Goal: Information Seeking & Learning: Check status

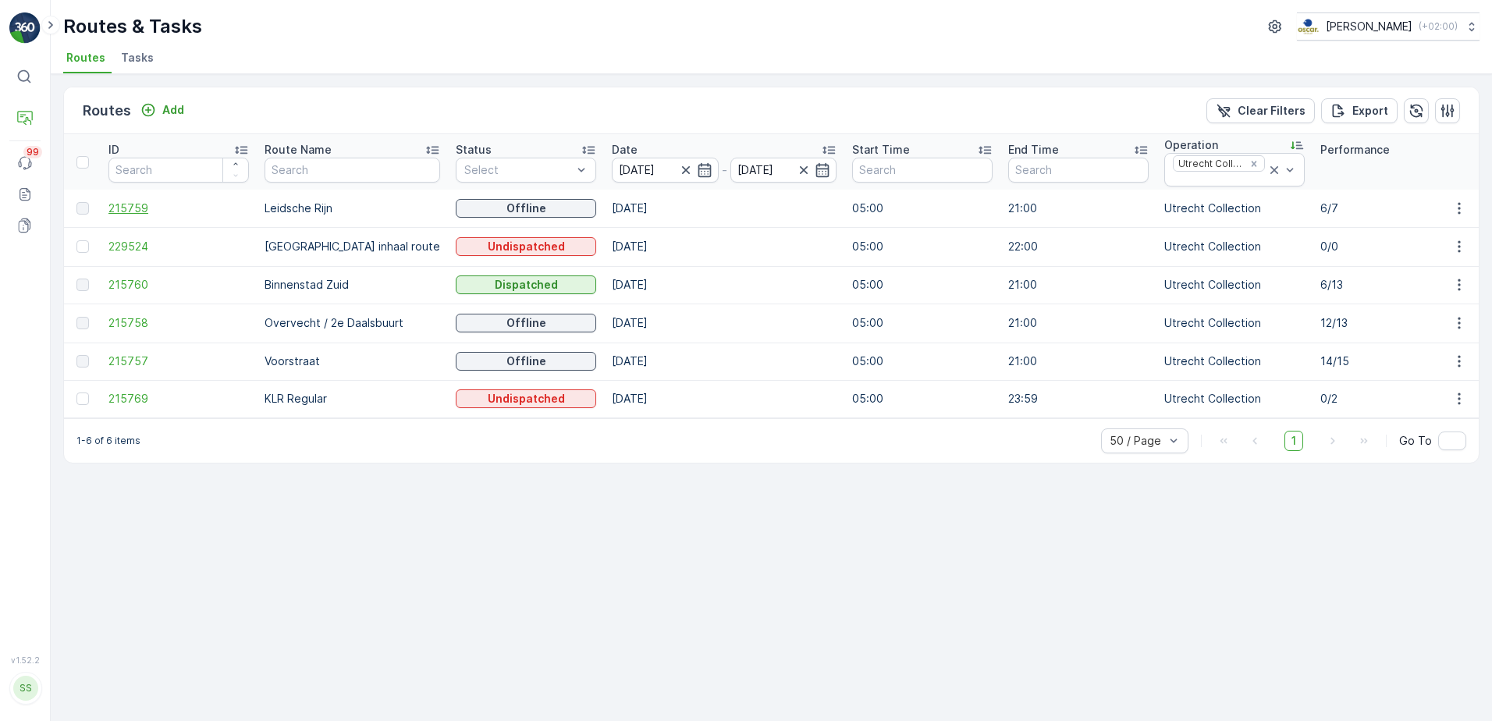
click at [144, 208] on span "215759" at bounding box center [178, 209] width 140 height 16
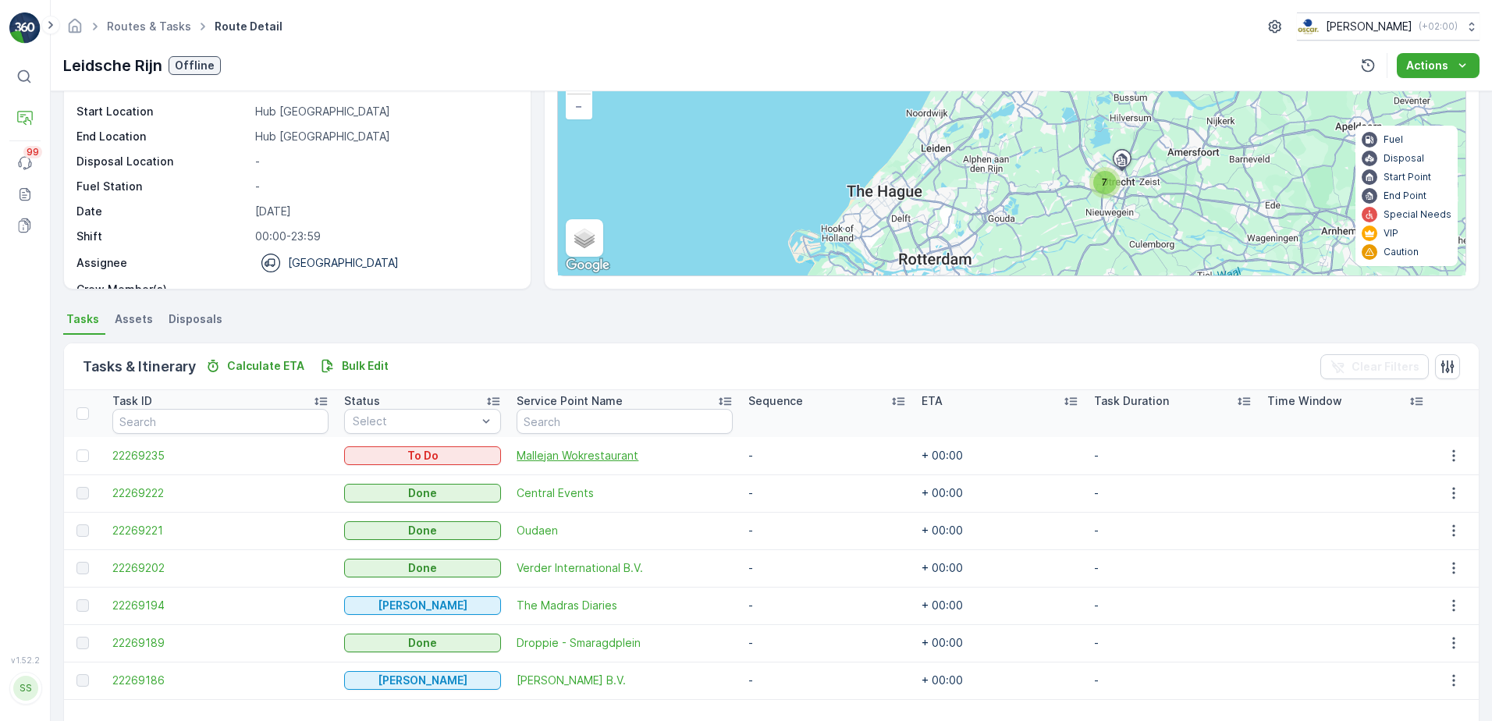
scroll to position [127, 0]
click at [165, 455] on span "22269235" at bounding box center [220, 455] width 216 height 16
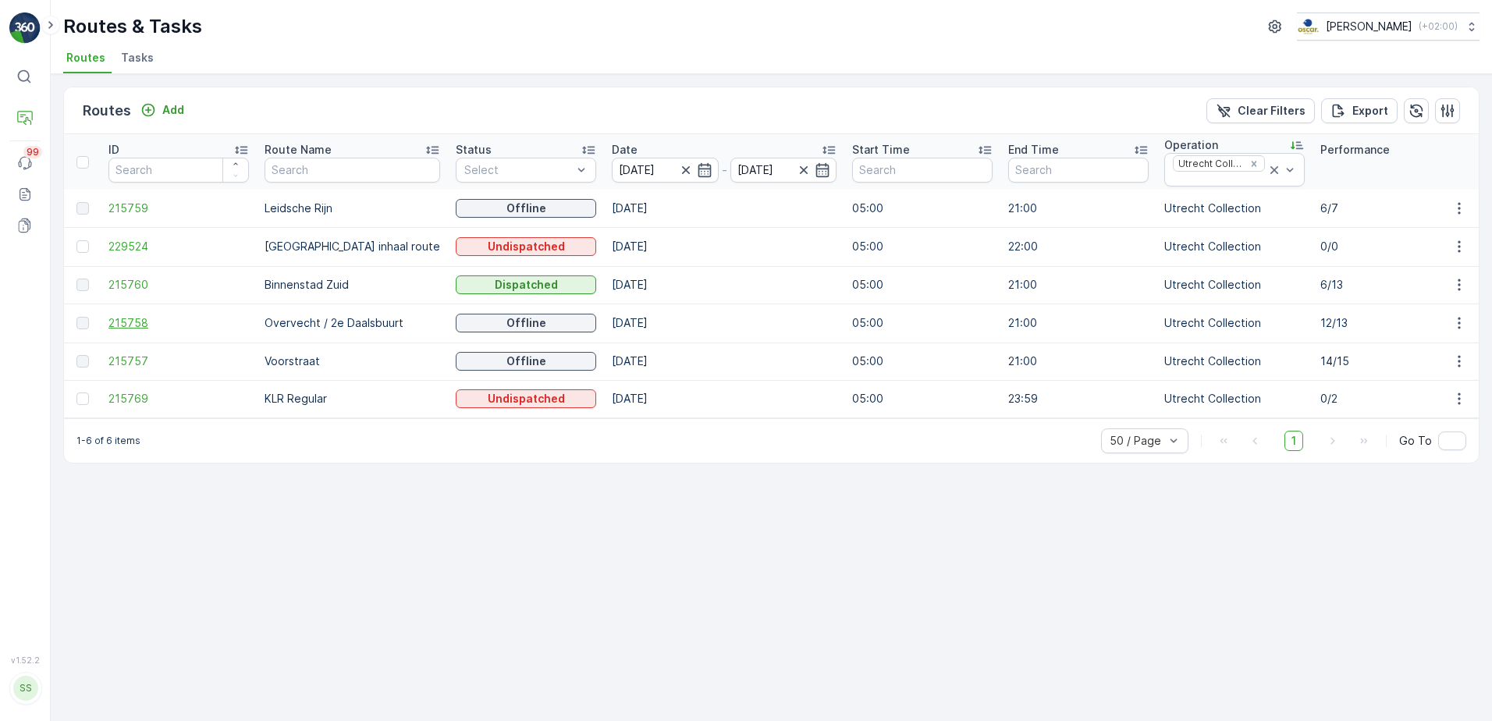
click at [122, 327] on span "215758" at bounding box center [178, 323] width 140 height 16
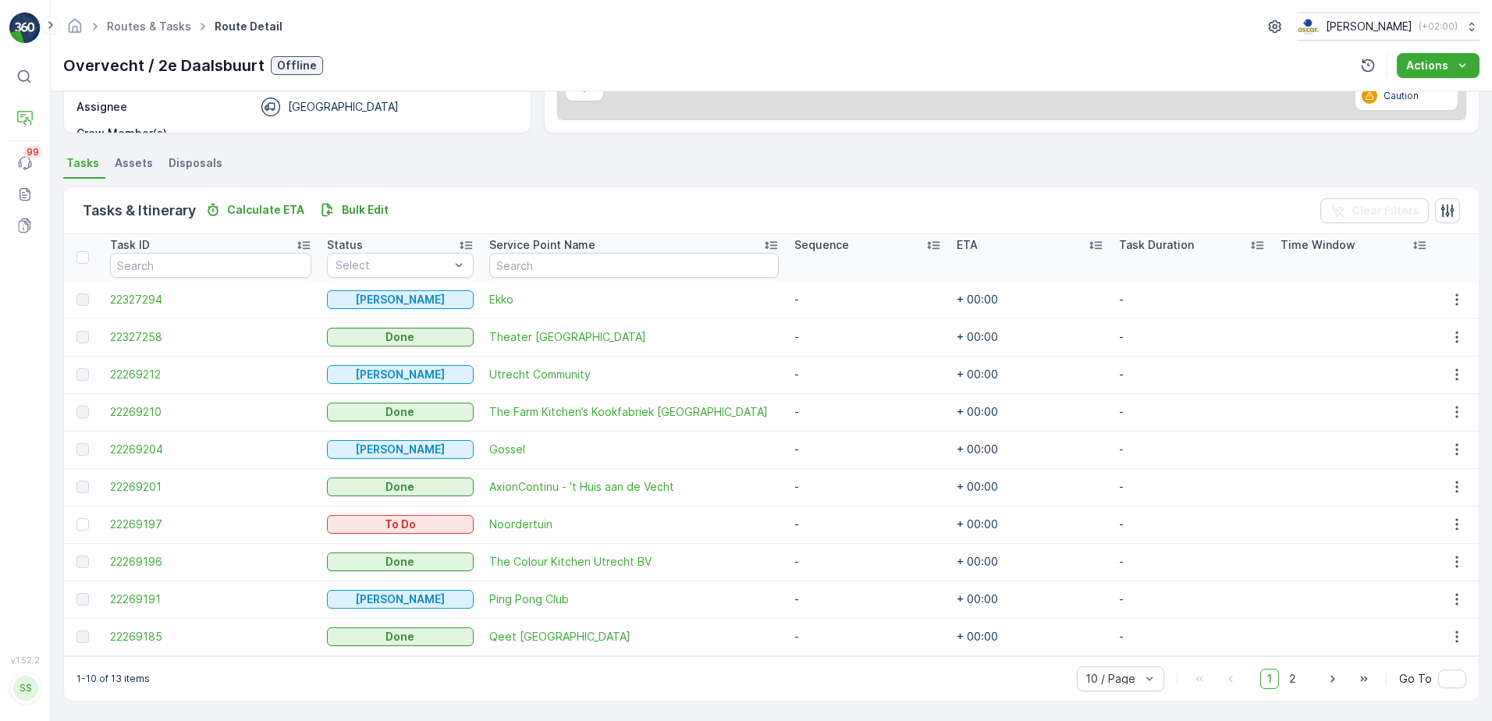
scroll to position [283, 0]
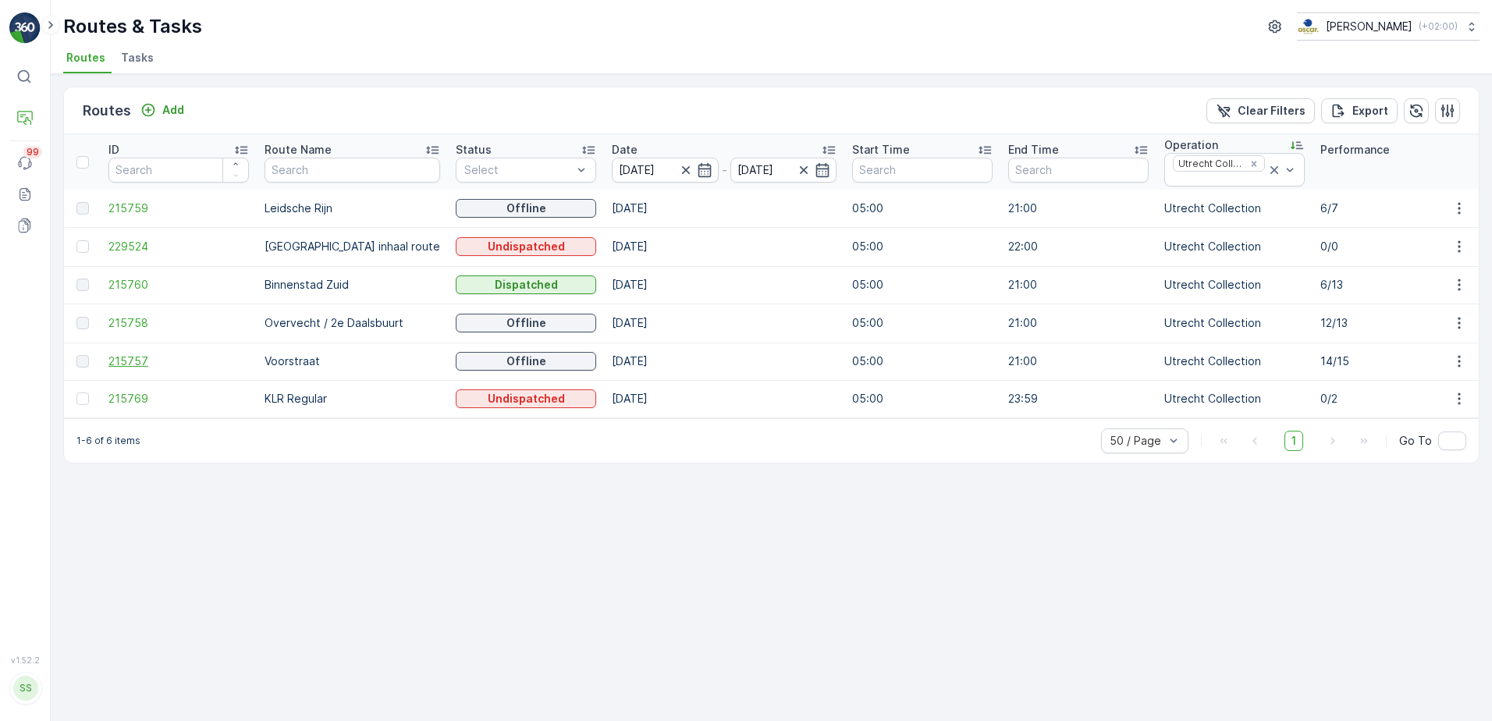
click at [123, 362] on span "215757" at bounding box center [178, 361] width 140 height 16
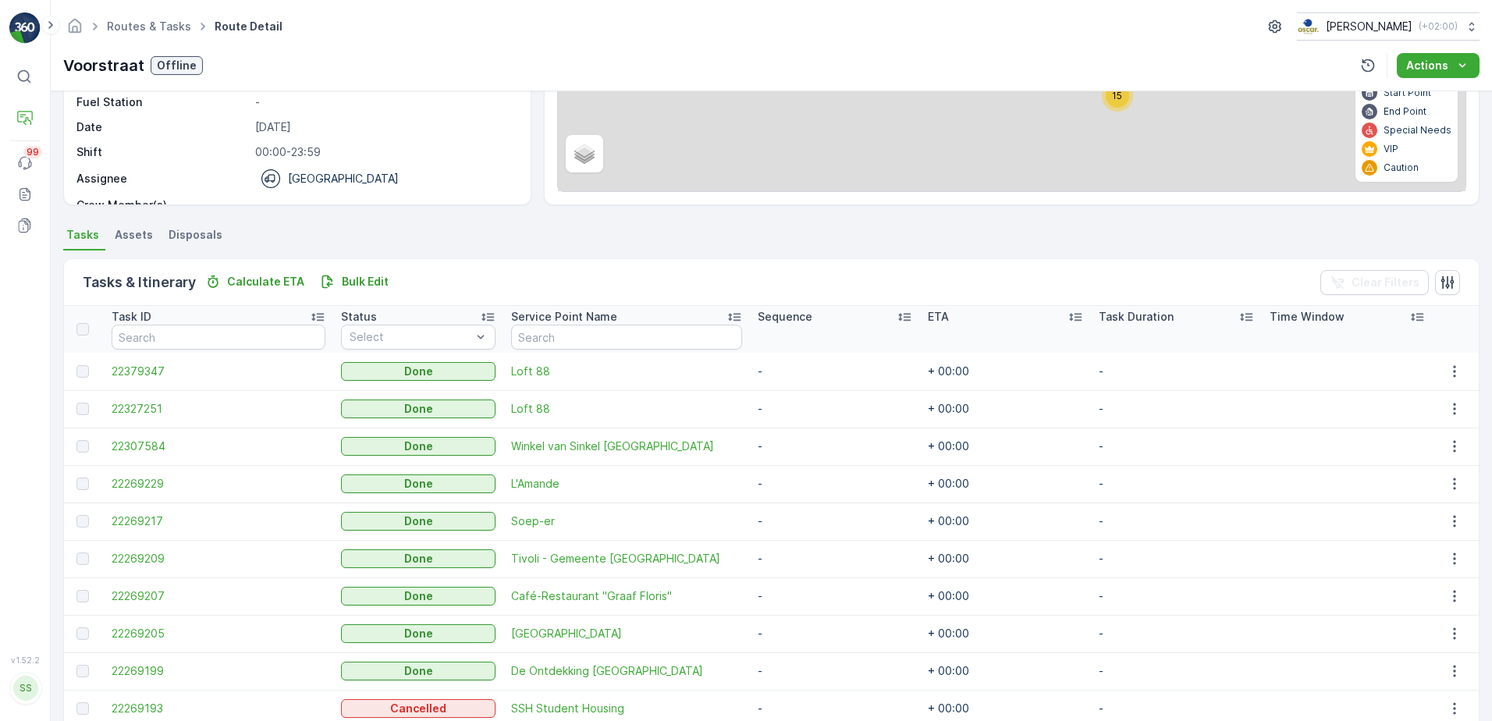
scroll to position [283, 0]
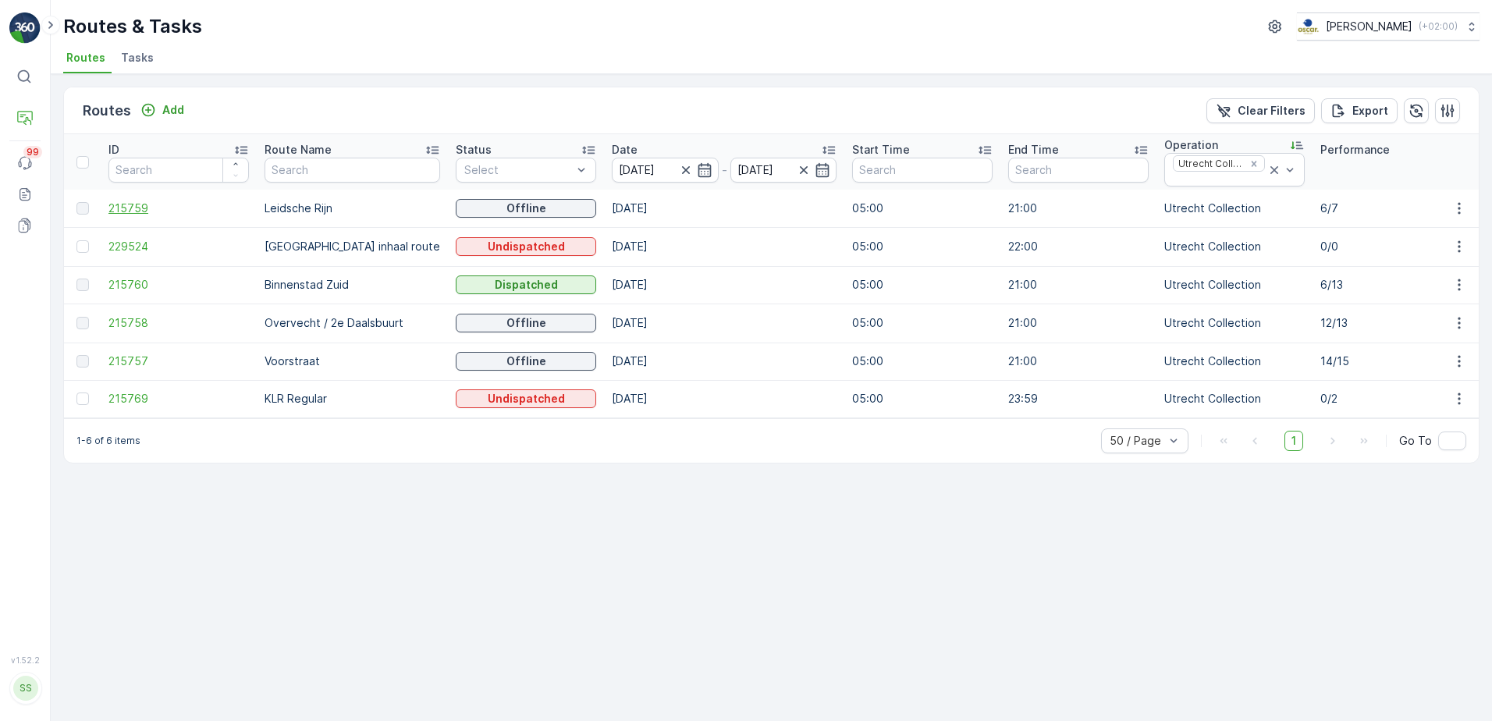
click at [126, 214] on span "215759" at bounding box center [178, 209] width 140 height 16
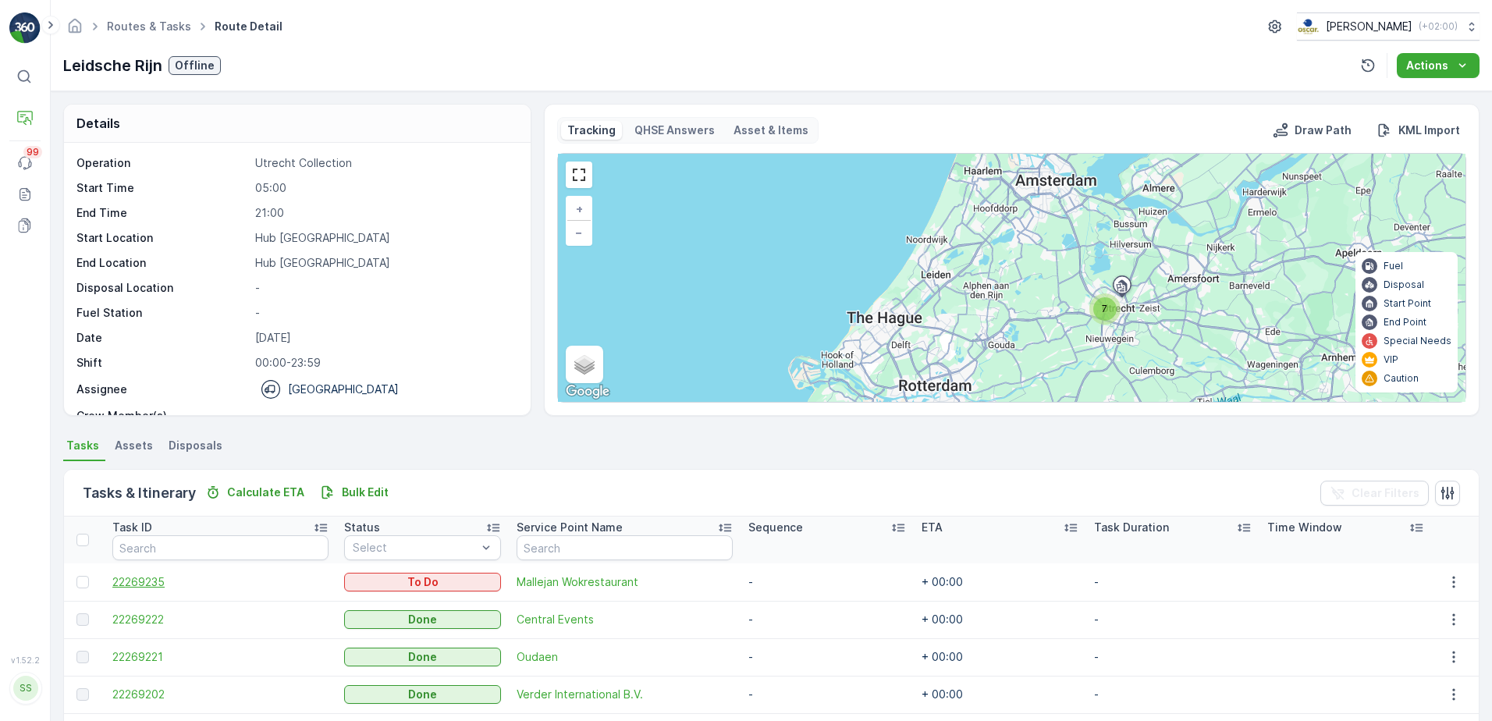
click at [163, 580] on span "22269235" at bounding box center [220, 582] width 216 height 16
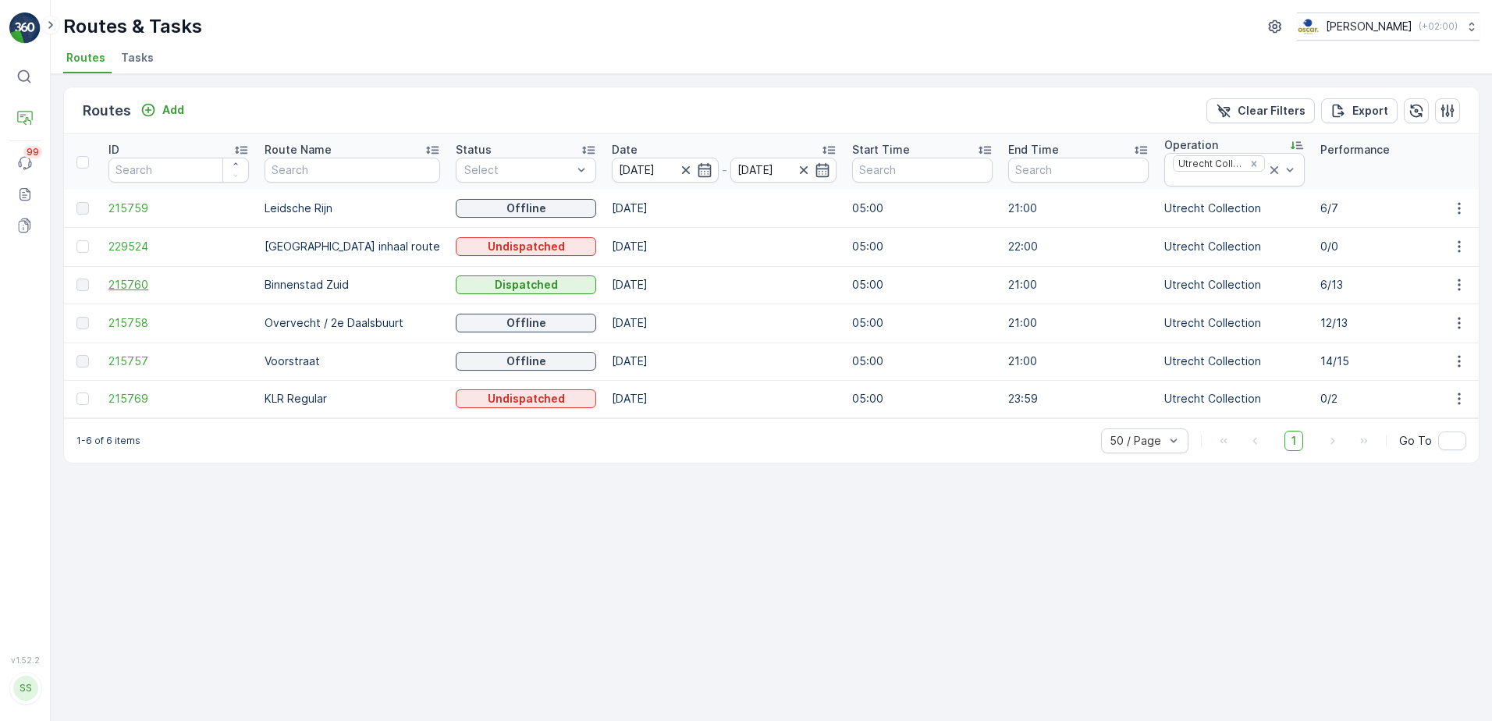
click at [143, 280] on span "215760" at bounding box center [178, 285] width 140 height 16
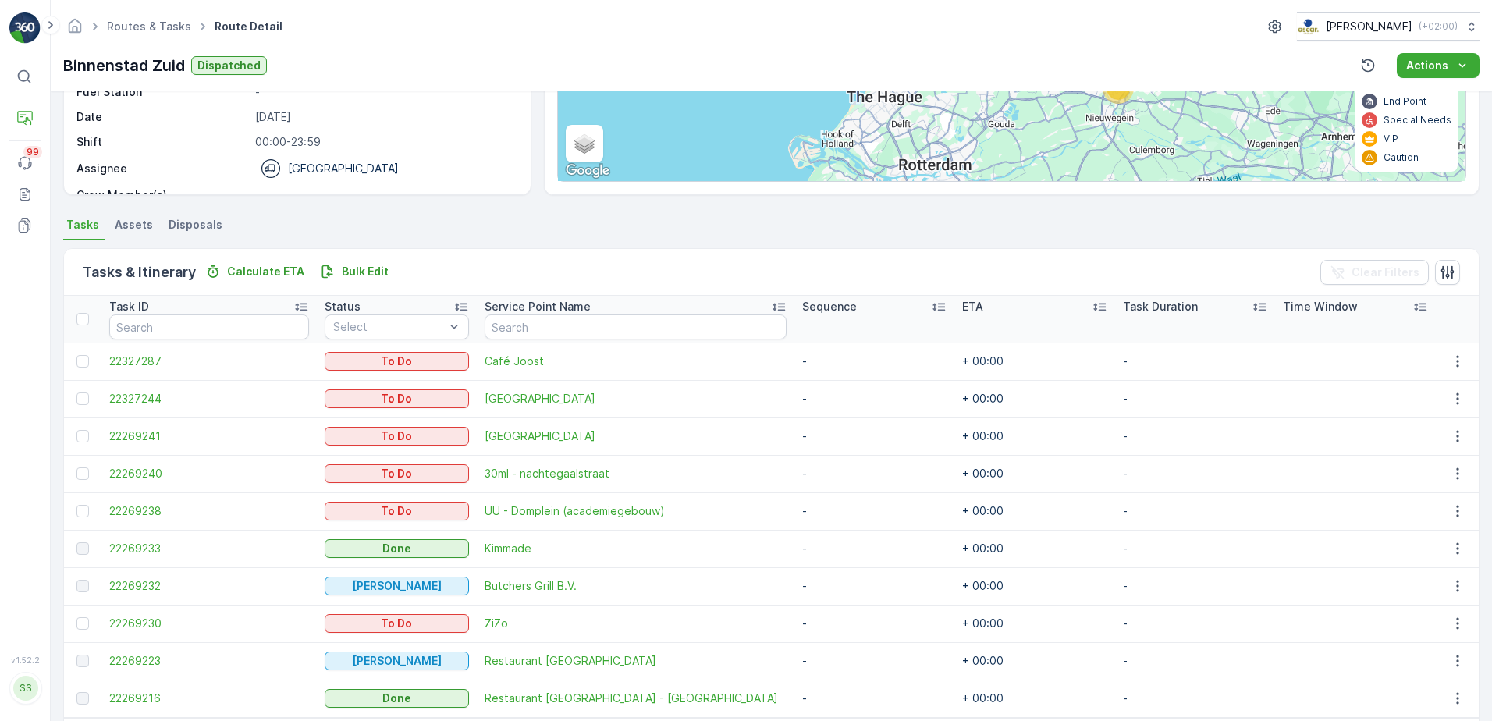
scroll to position [283, 0]
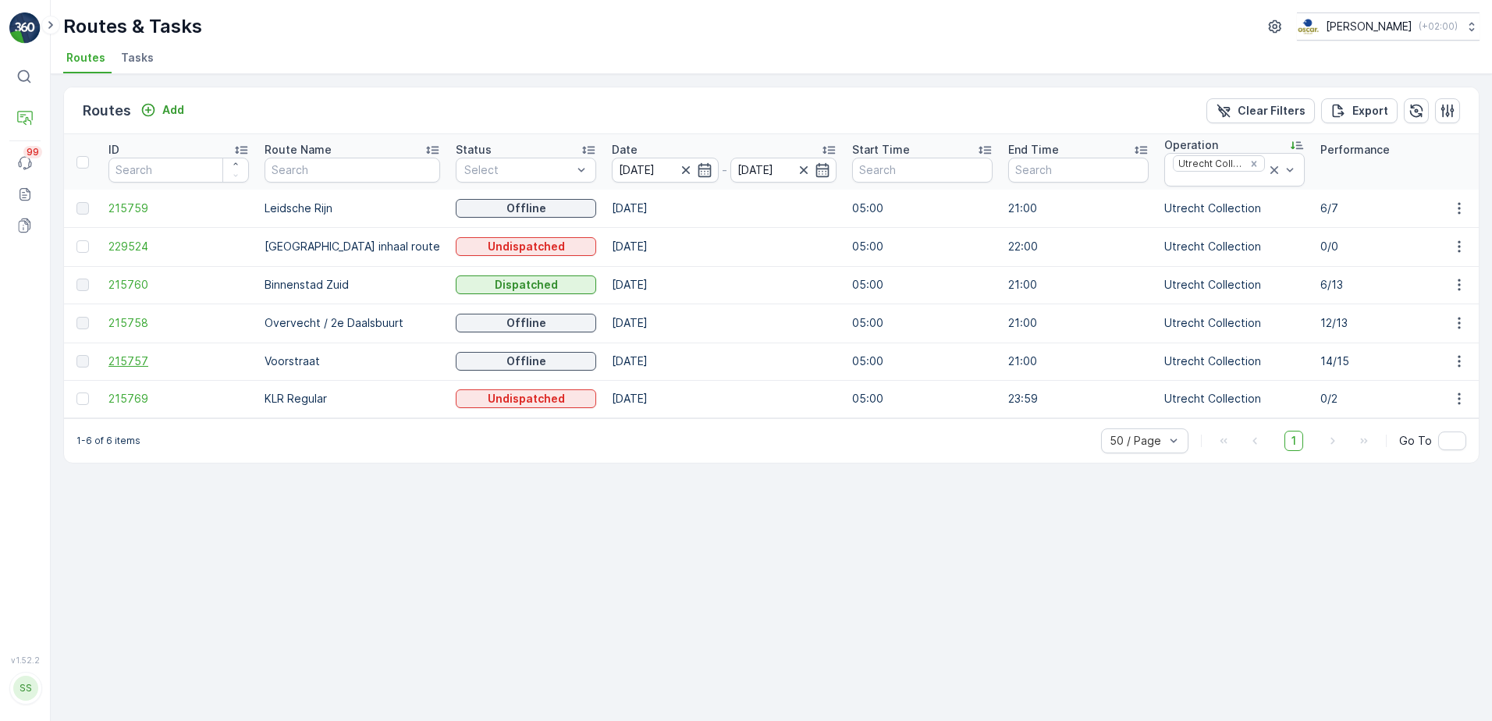
click at [149, 359] on span "215757" at bounding box center [178, 361] width 140 height 16
click at [79, 135] on p "Planning" at bounding box center [79, 140] width 44 height 16
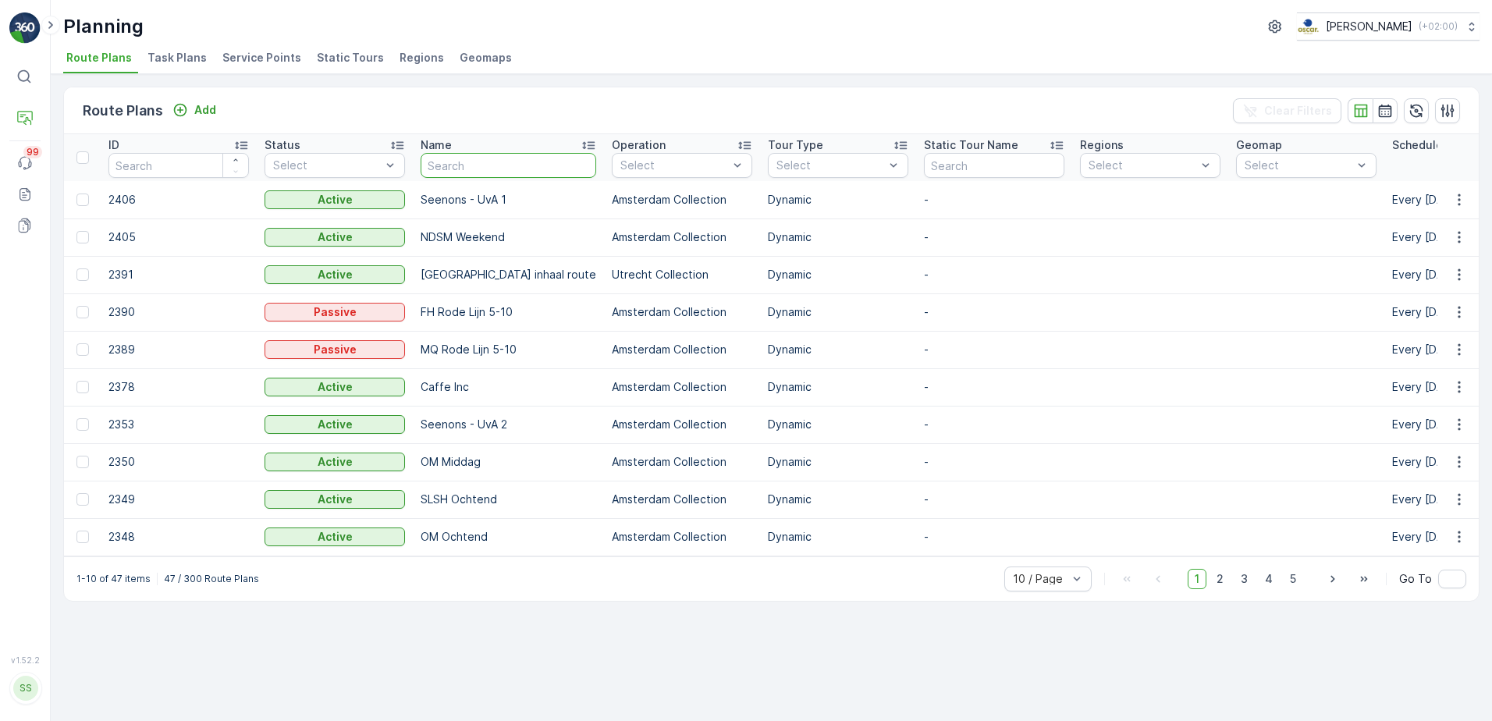
click at [444, 154] on input "text" at bounding box center [509, 165] width 176 height 25
type input "utrecht"
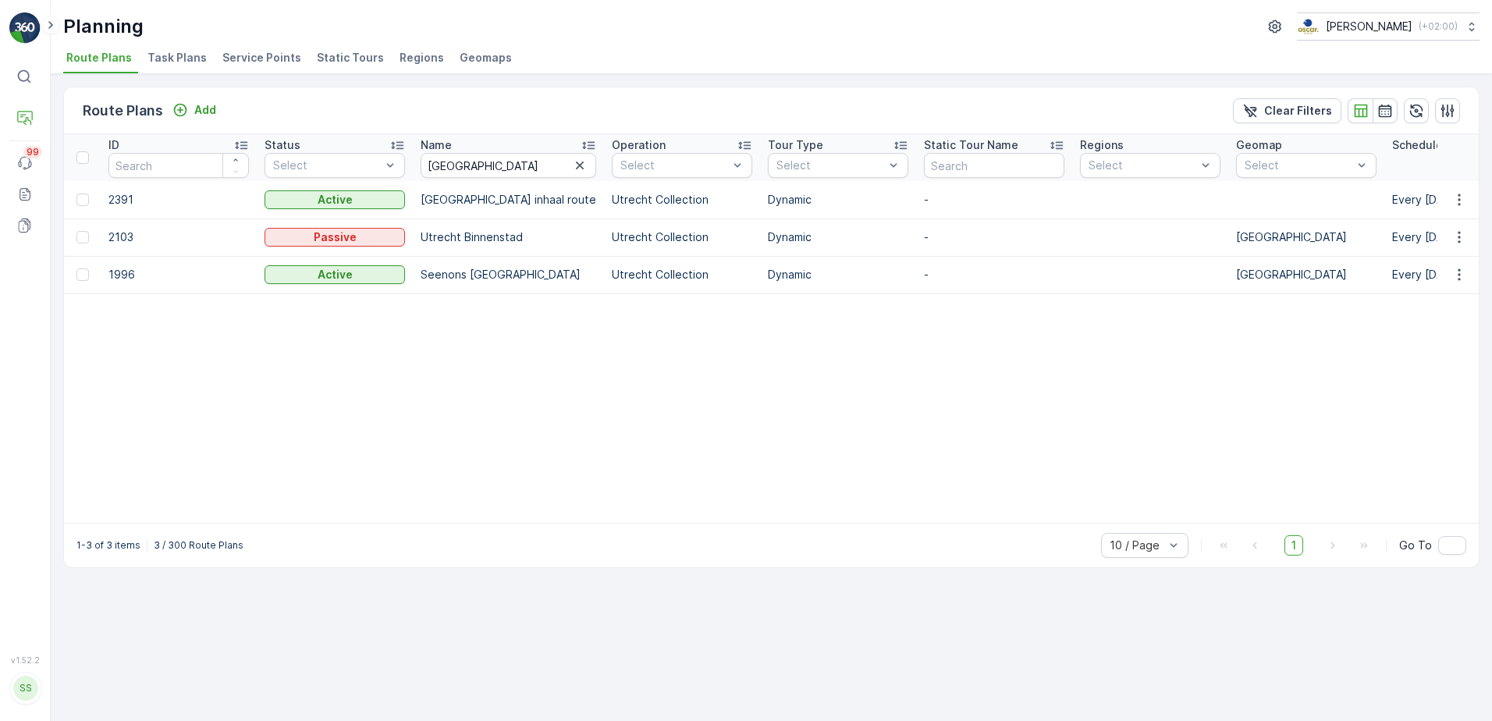
click at [234, 53] on span "Service Points" at bounding box center [261, 58] width 79 height 16
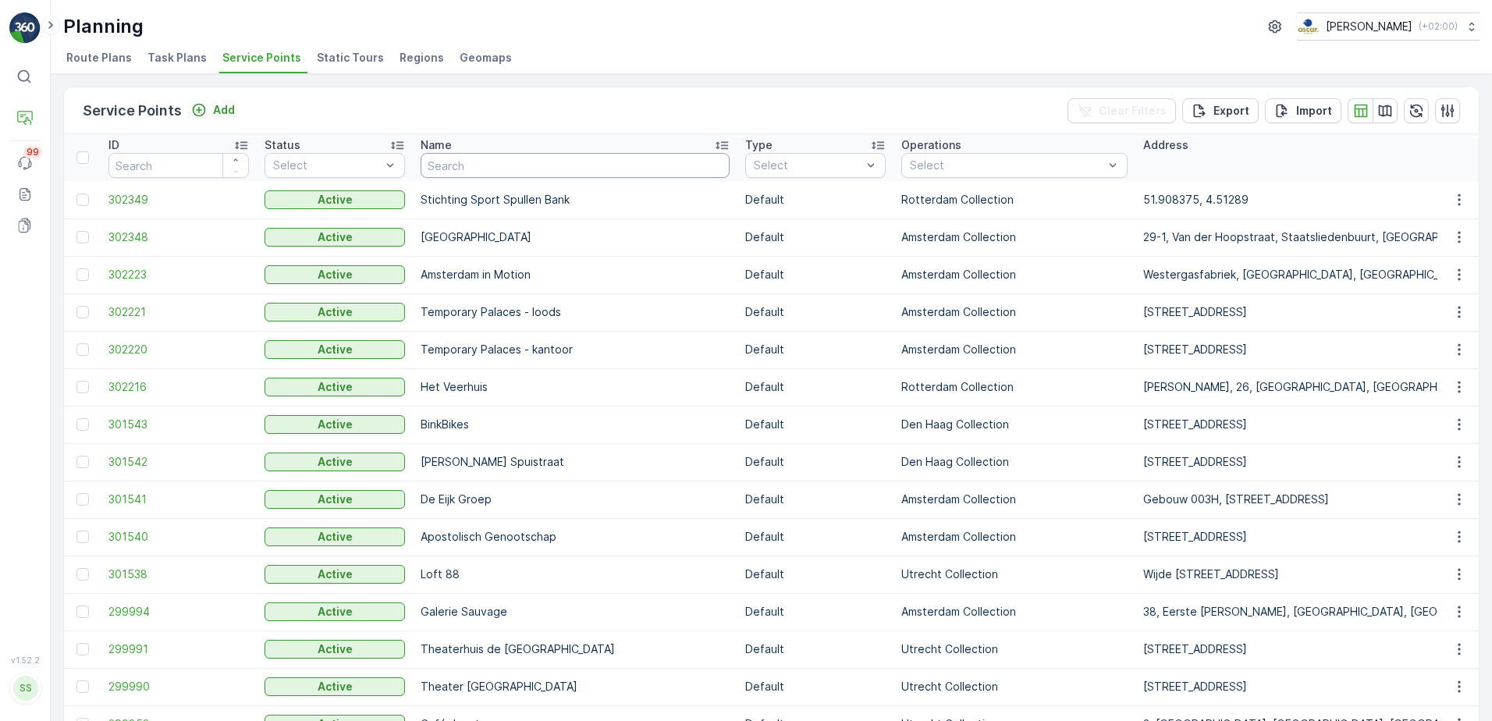
click at [511, 158] on input "text" at bounding box center [575, 165] width 309 height 25
type input "utrechter"
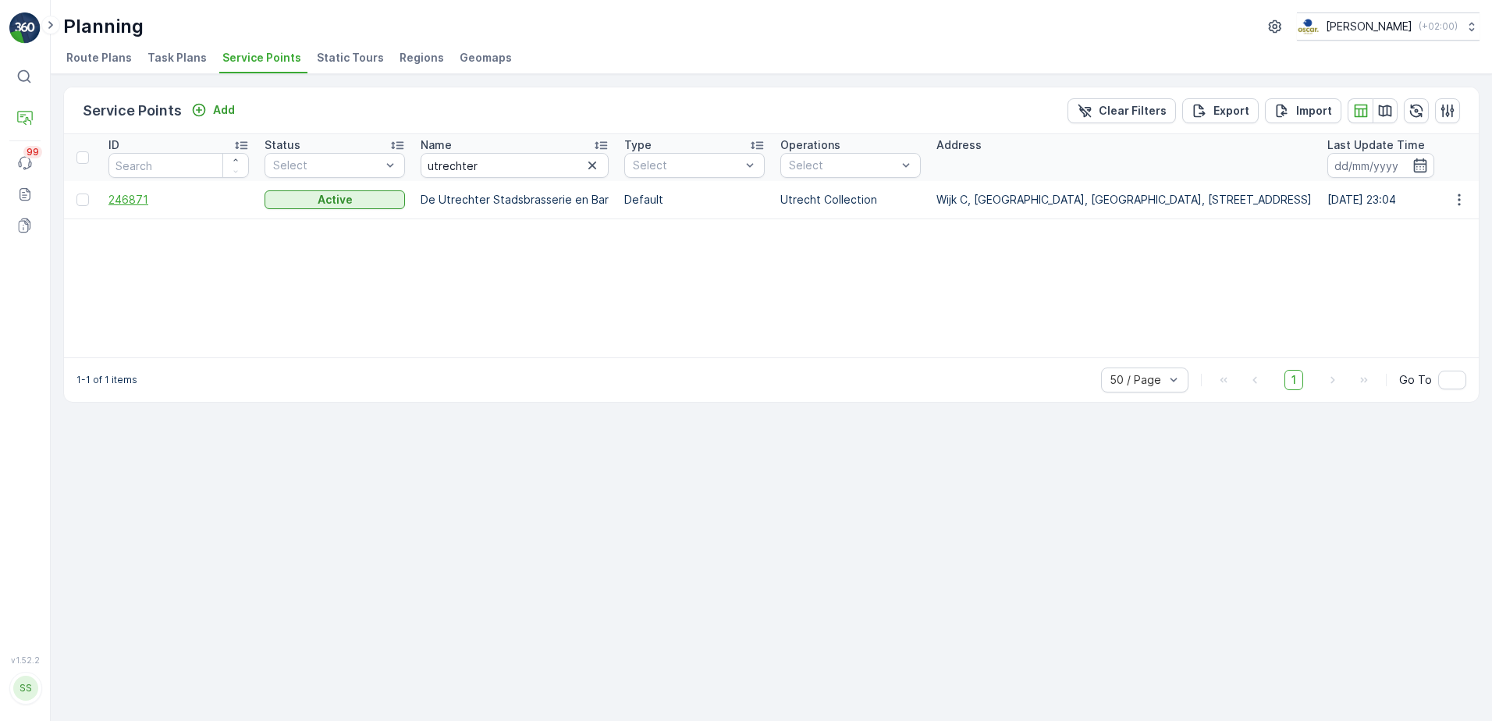
click at [133, 203] on span "246871" at bounding box center [178, 200] width 140 height 16
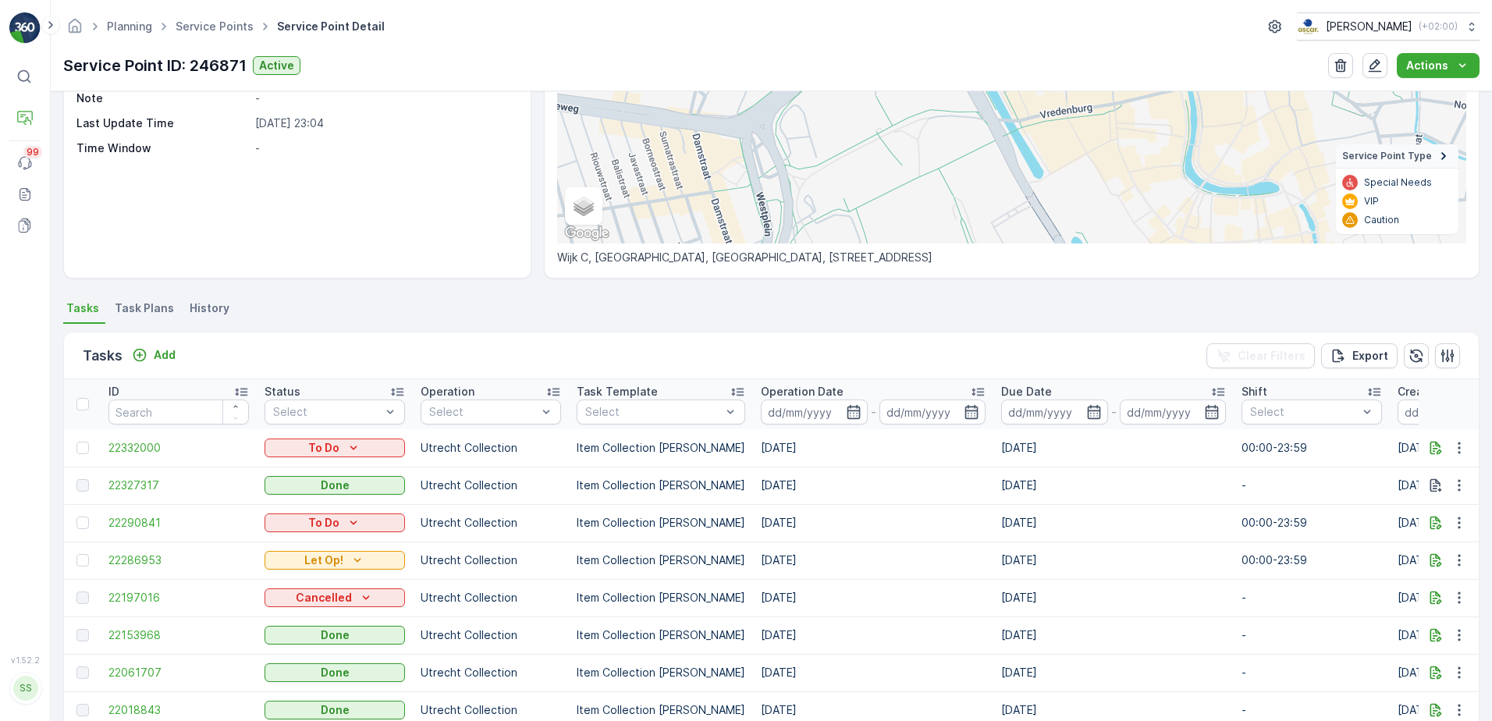
scroll to position [217, 0]
click at [156, 555] on span "22286953" at bounding box center [178, 559] width 140 height 16
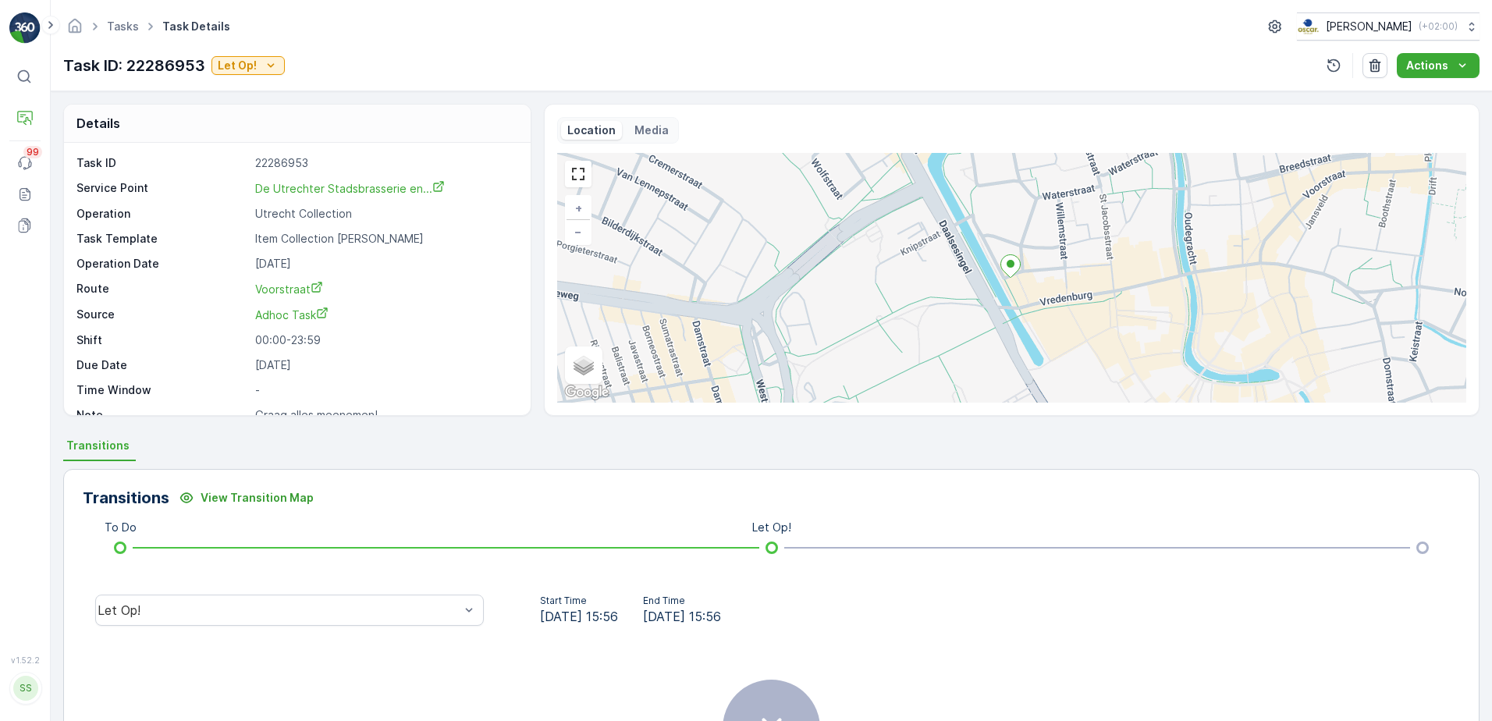
scroll to position [185, 0]
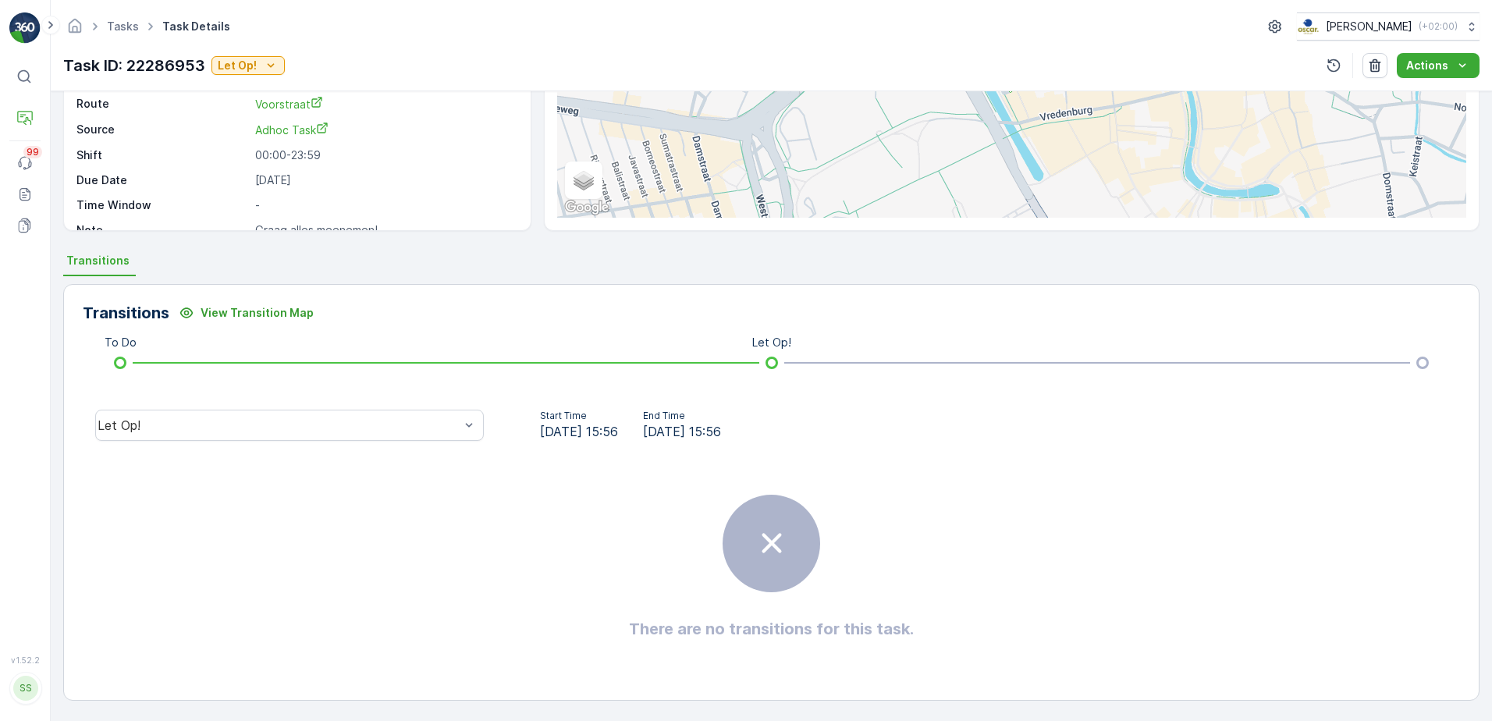
click at [333, 441] on div "Let Op!" at bounding box center [290, 425] width 414 height 50
click at [329, 435] on div "Let Op!" at bounding box center [289, 425] width 389 height 31
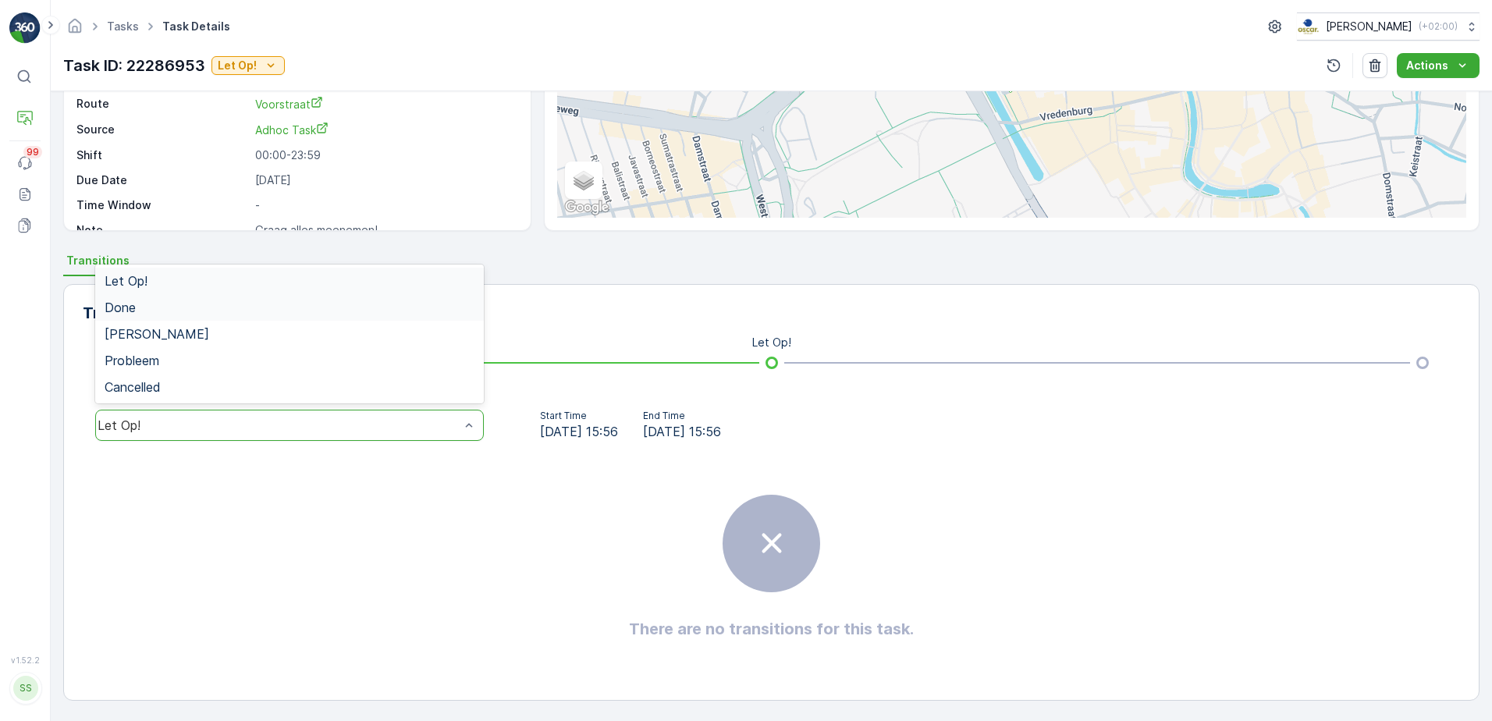
click at [127, 300] on span "Done" at bounding box center [120, 307] width 31 height 14
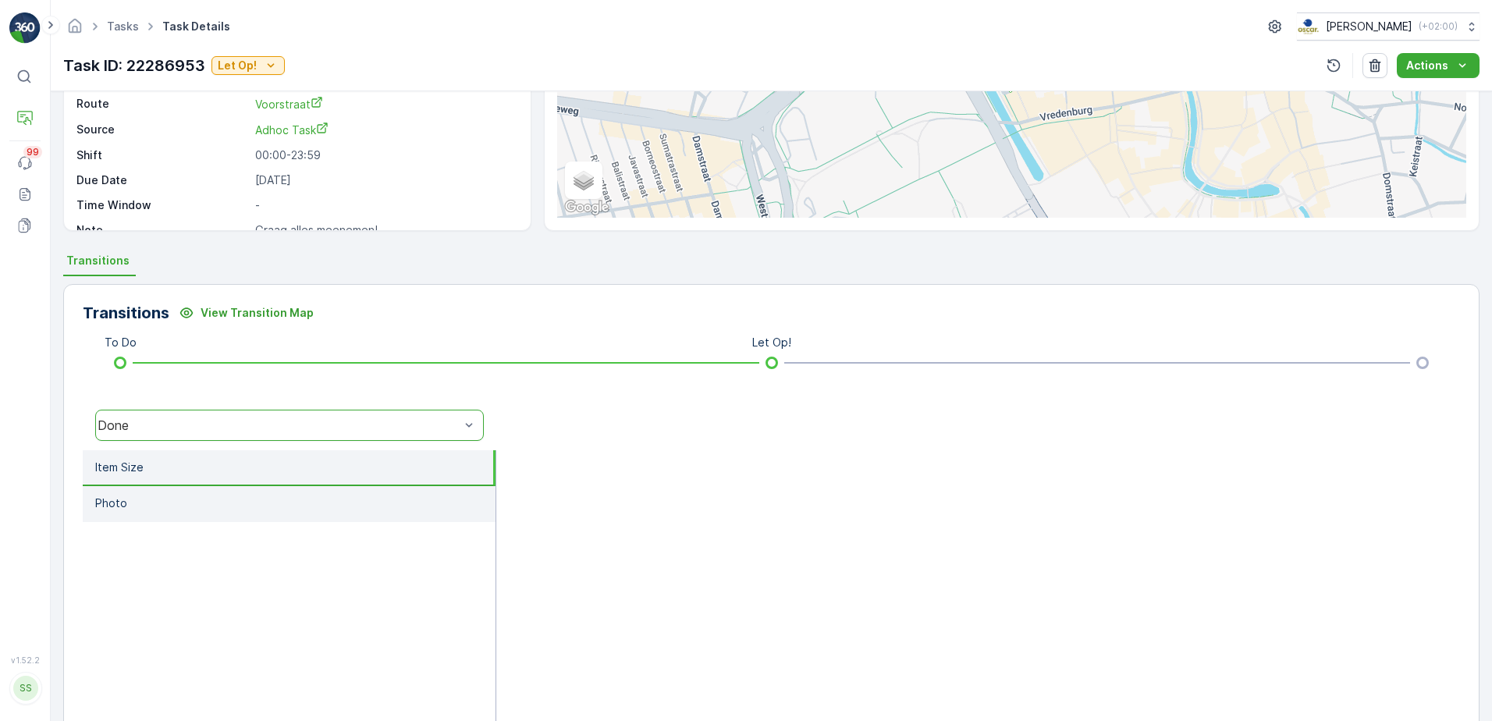
click at [233, 505] on li "Photo" at bounding box center [289, 504] width 413 height 36
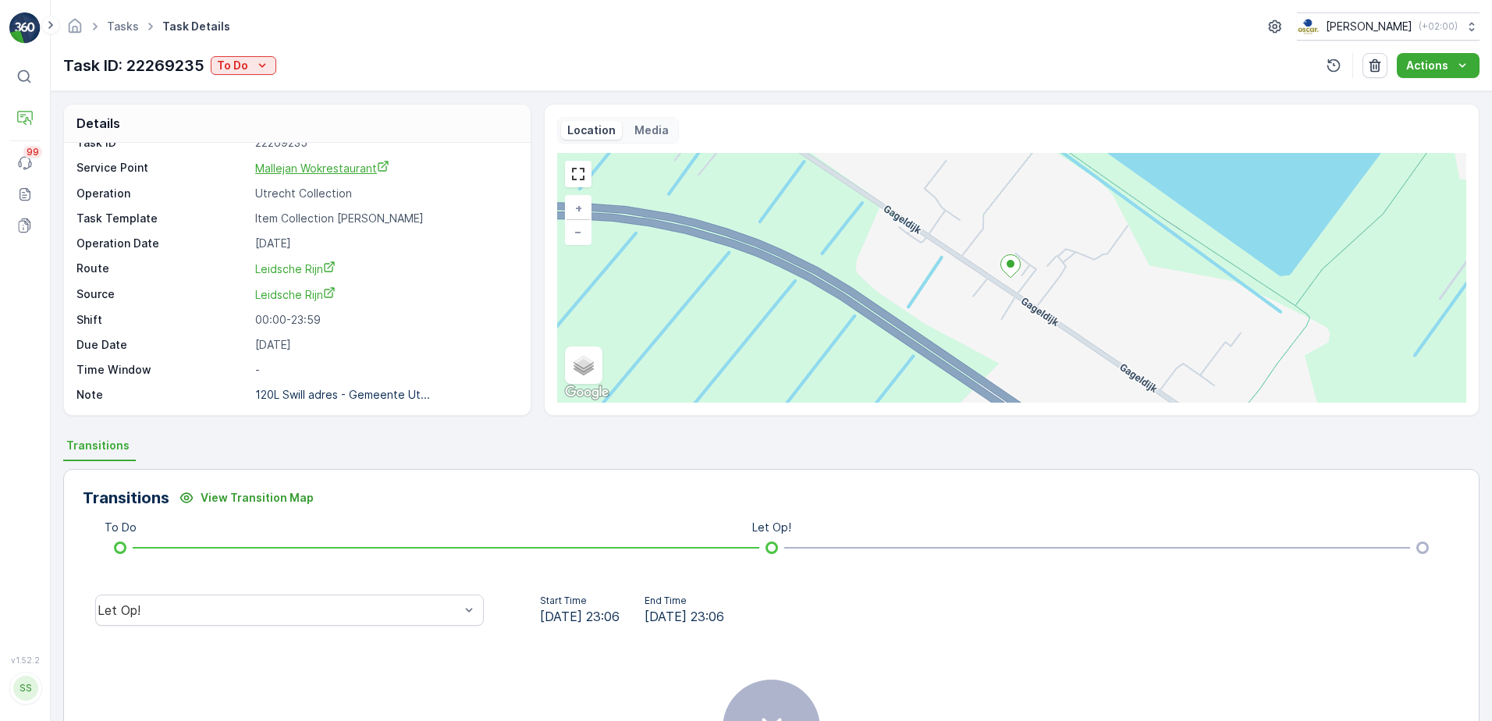
click at [314, 167] on span "Mallejan Wokrestaurant" at bounding box center [322, 168] width 134 height 13
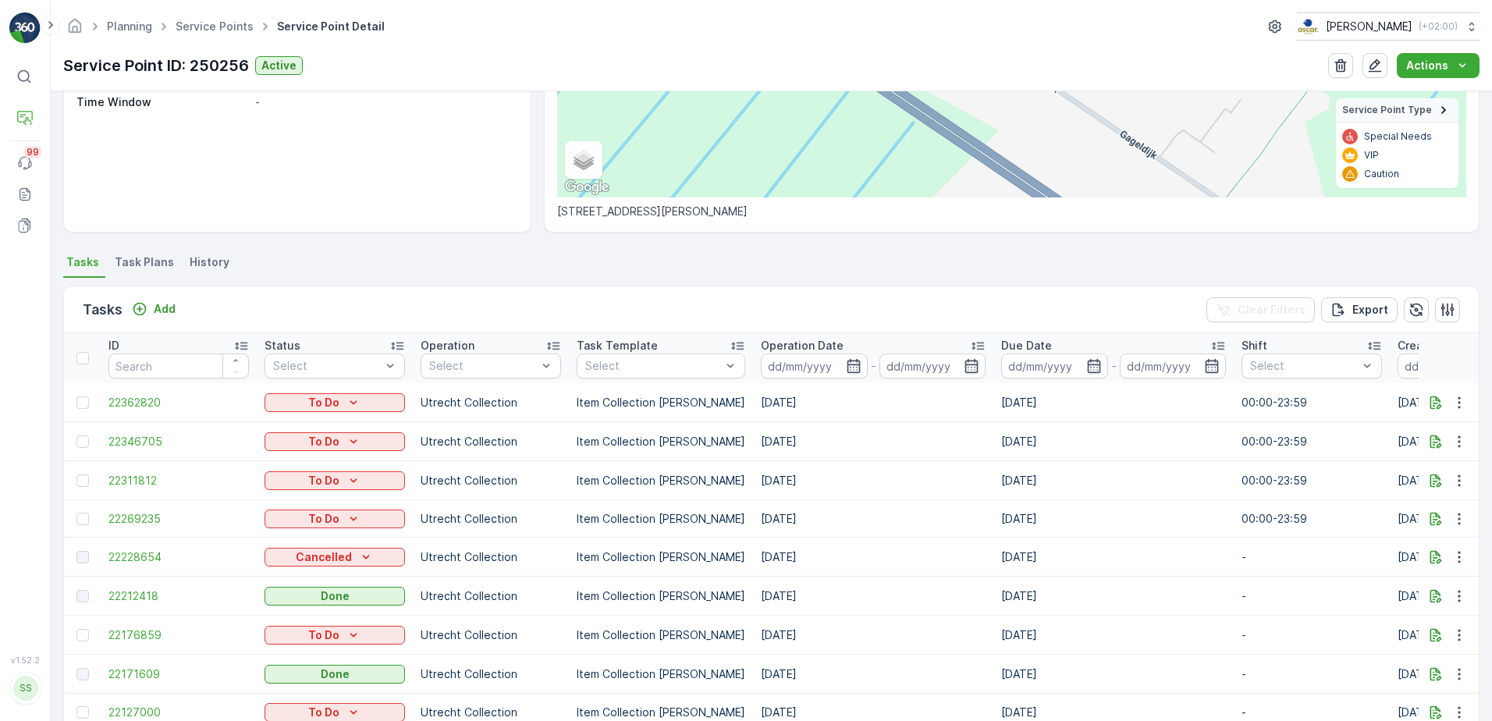
scroll to position [262, 0]
click at [143, 550] on span "22228654" at bounding box center [178, 557] width 140 height 16
click at [129, 559] on span "22228654" at bounding box center [178, 557] width 140 height 16
click at [254, 247] on div "Details Service Point ID 250256 Name Mallejan Wokrestaurant Type Default Operat…" at bounding box center [771, 406] width 1441 height 630
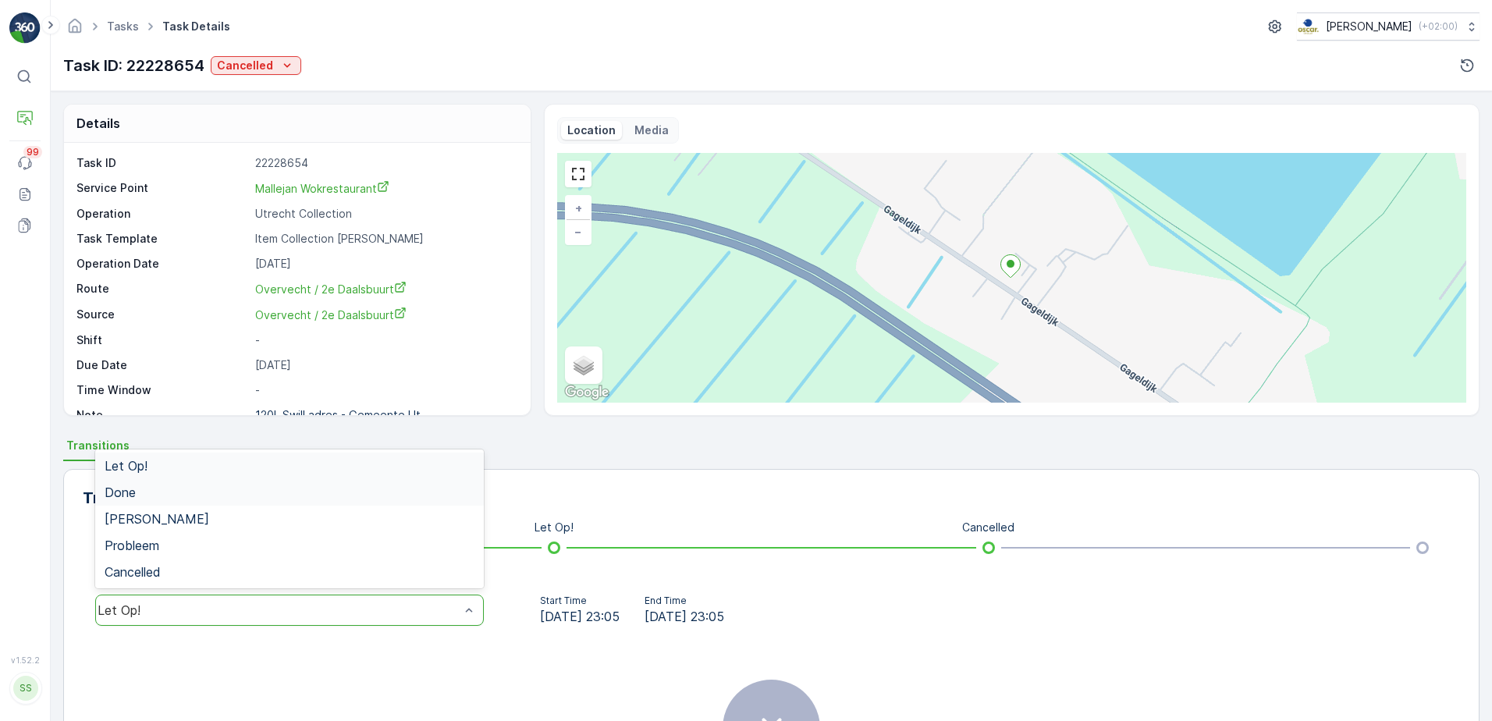
click at [164, 485] on div "Done" at bounding box center [290, 492] width 370 height 14
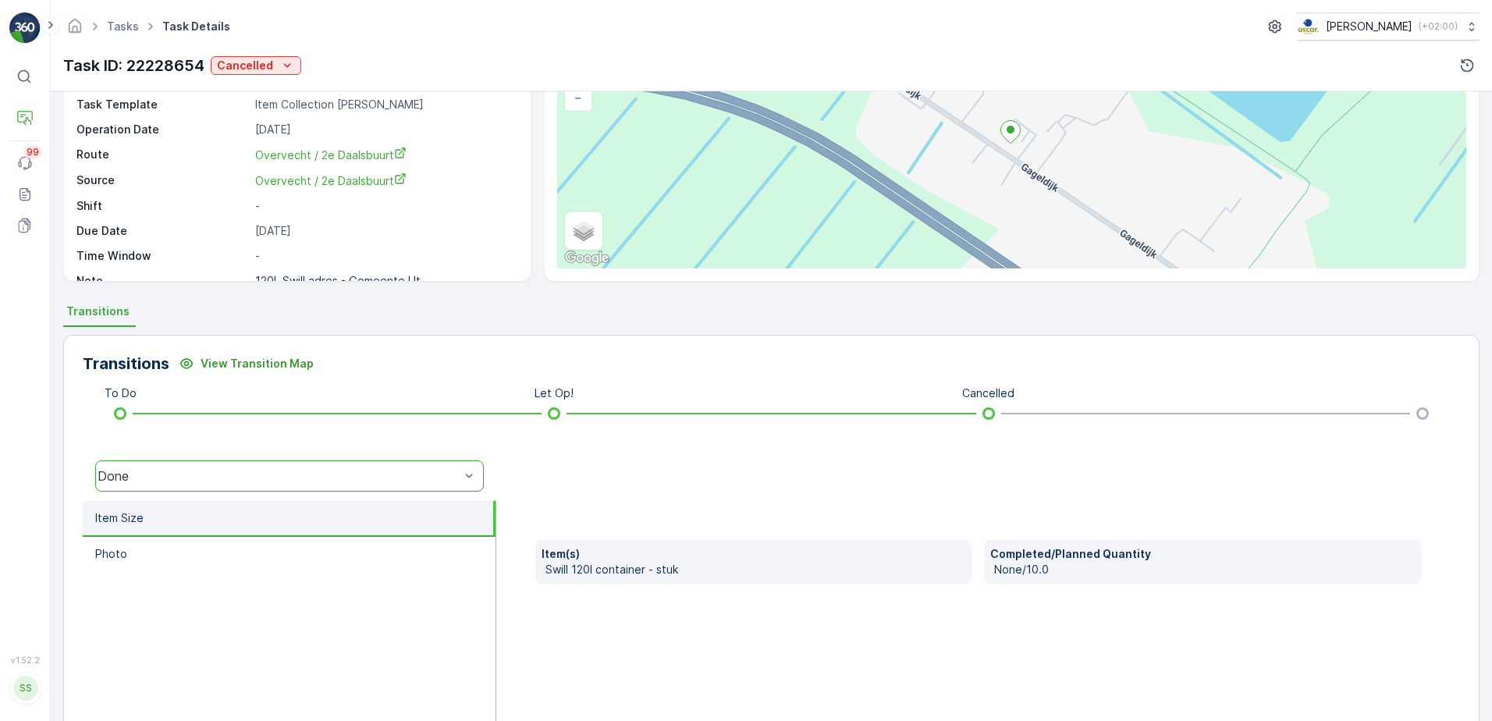
scroll to position [136, 0]
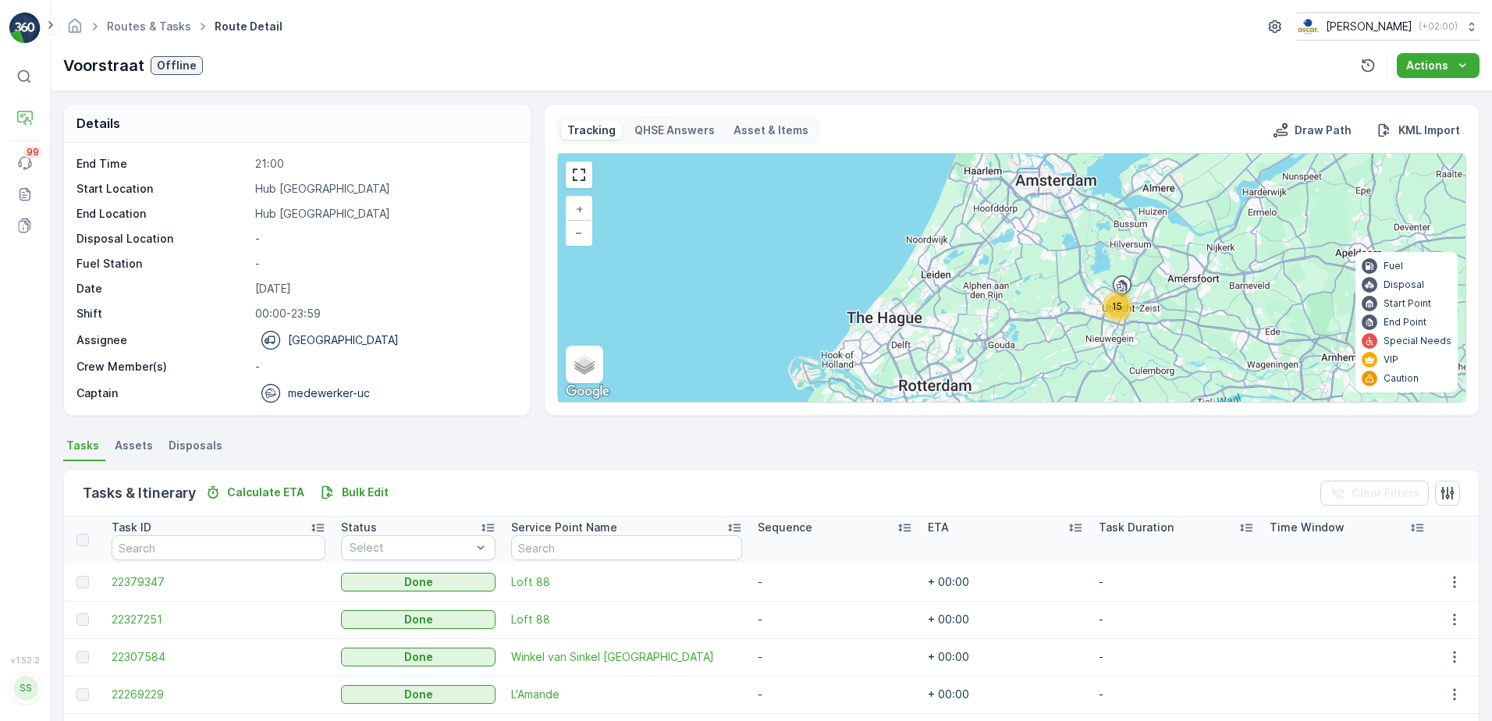
scroll to position [283, 0]
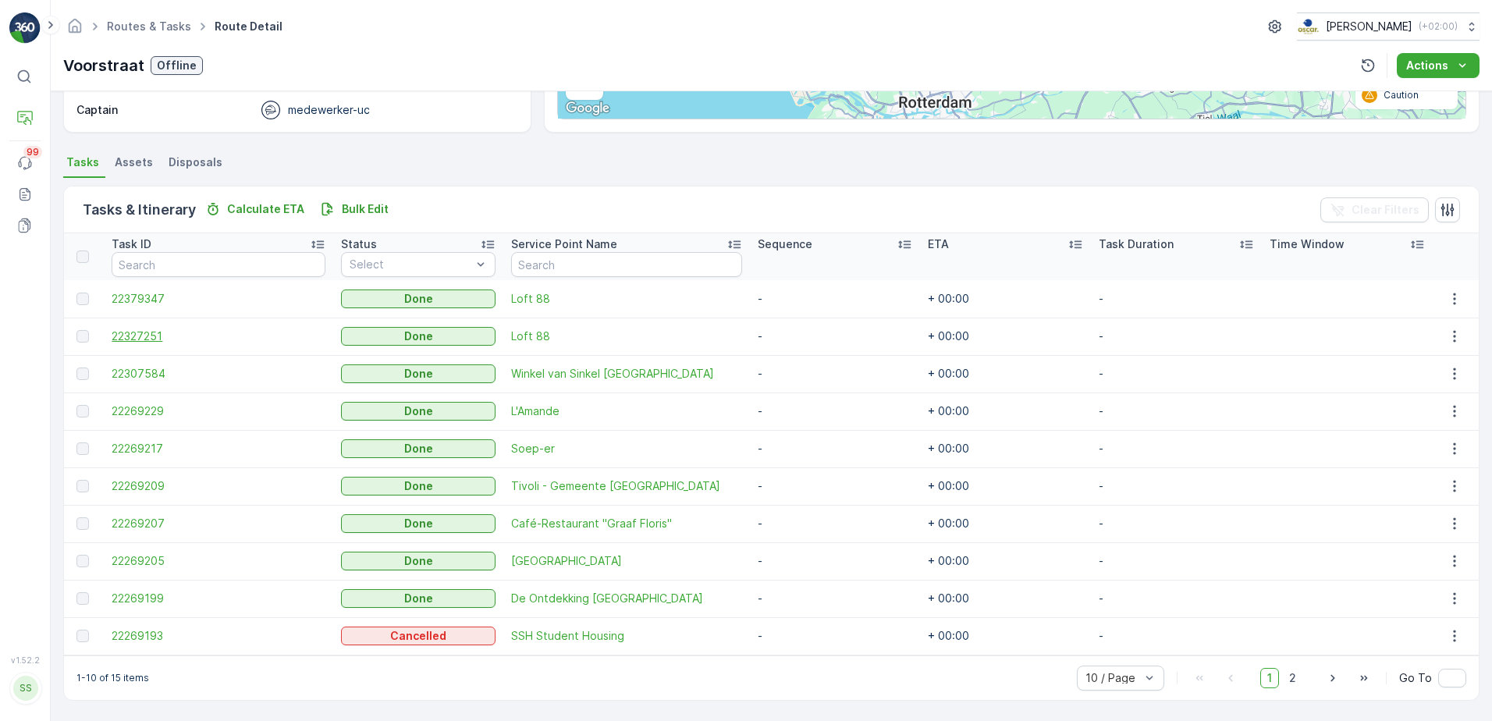
click at [152, 343] on span "22327251" at bounding box center [218, 337] width 213 height 16
click at [144, 297] on span "22379347" at bounding box center [218, 299] width 213 height 16
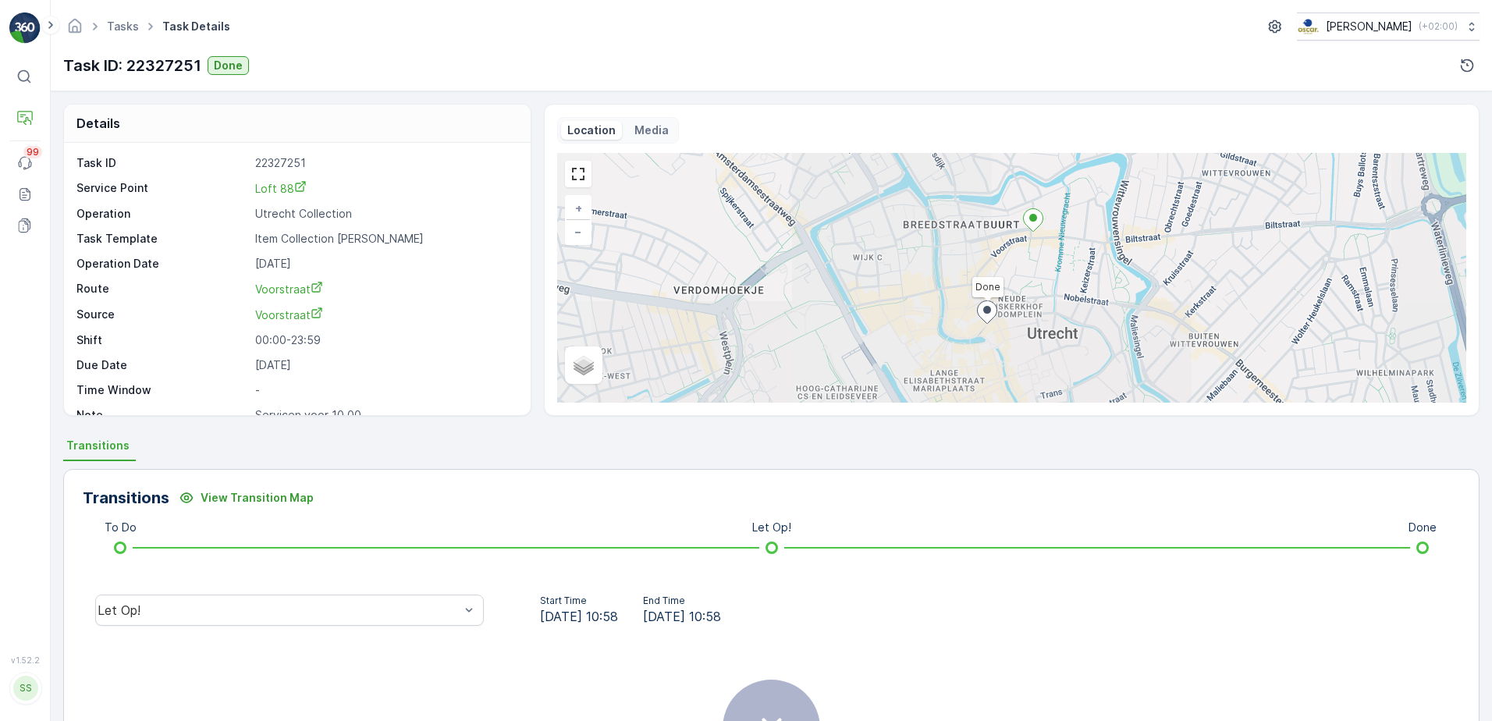
scroll to position [185, 0]
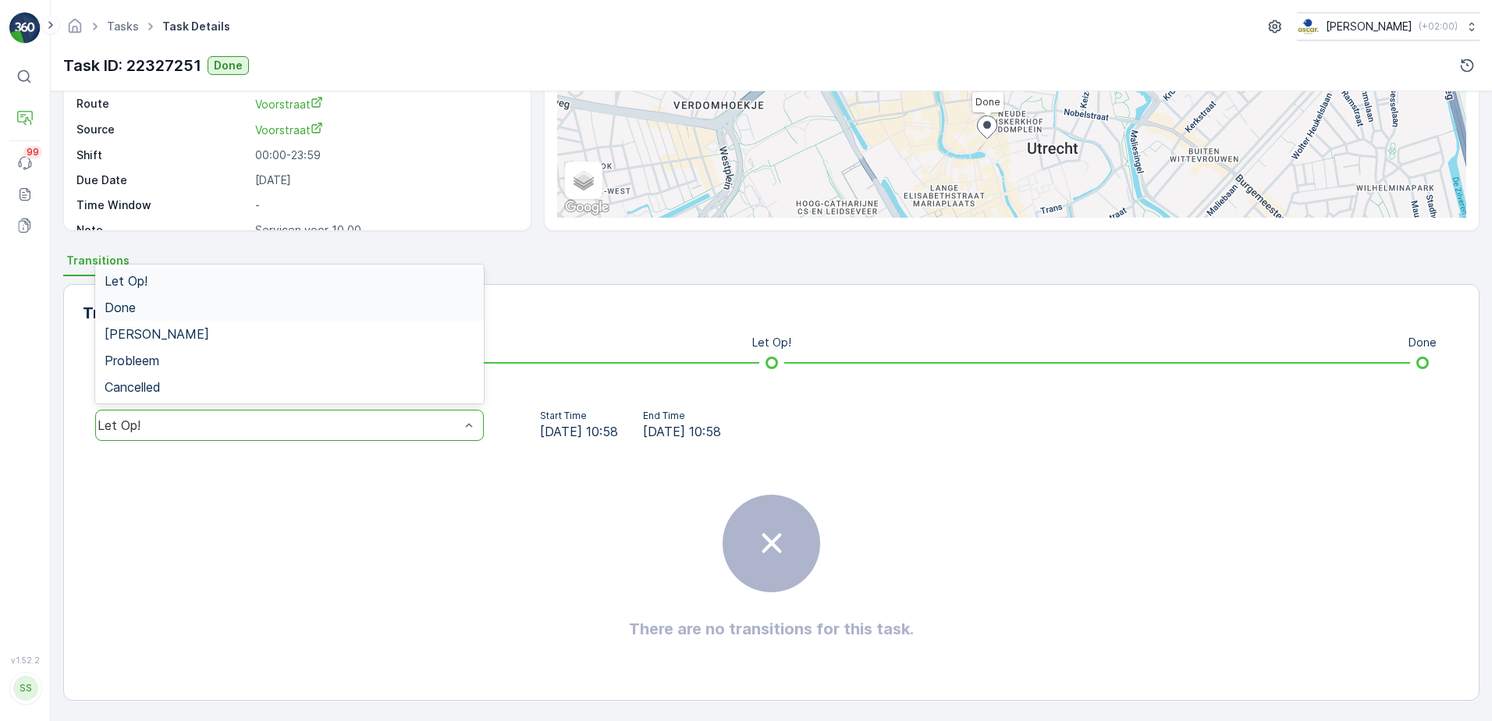
click at [211, 310] on div "Done" at bounding box center [290, 307] width 370 height 14
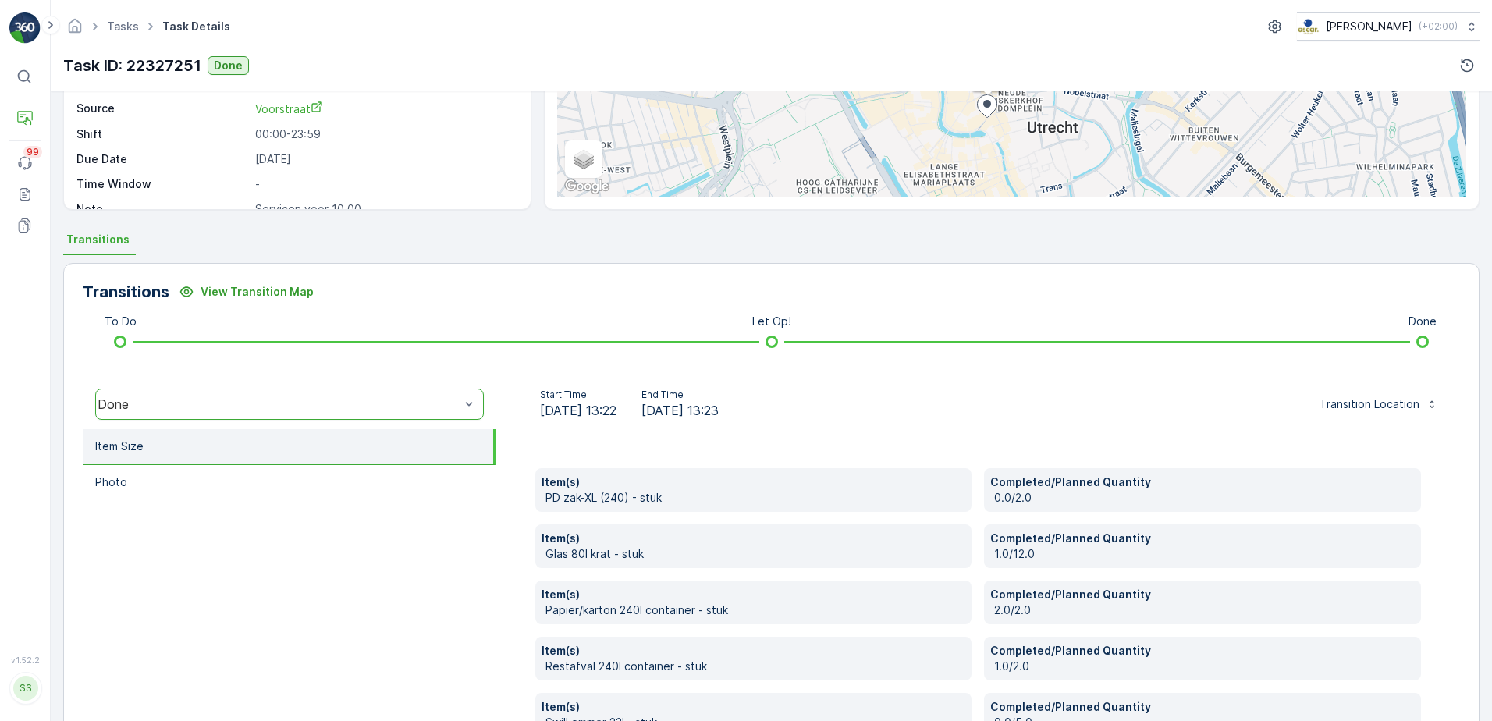
scroll to position [310, 0]
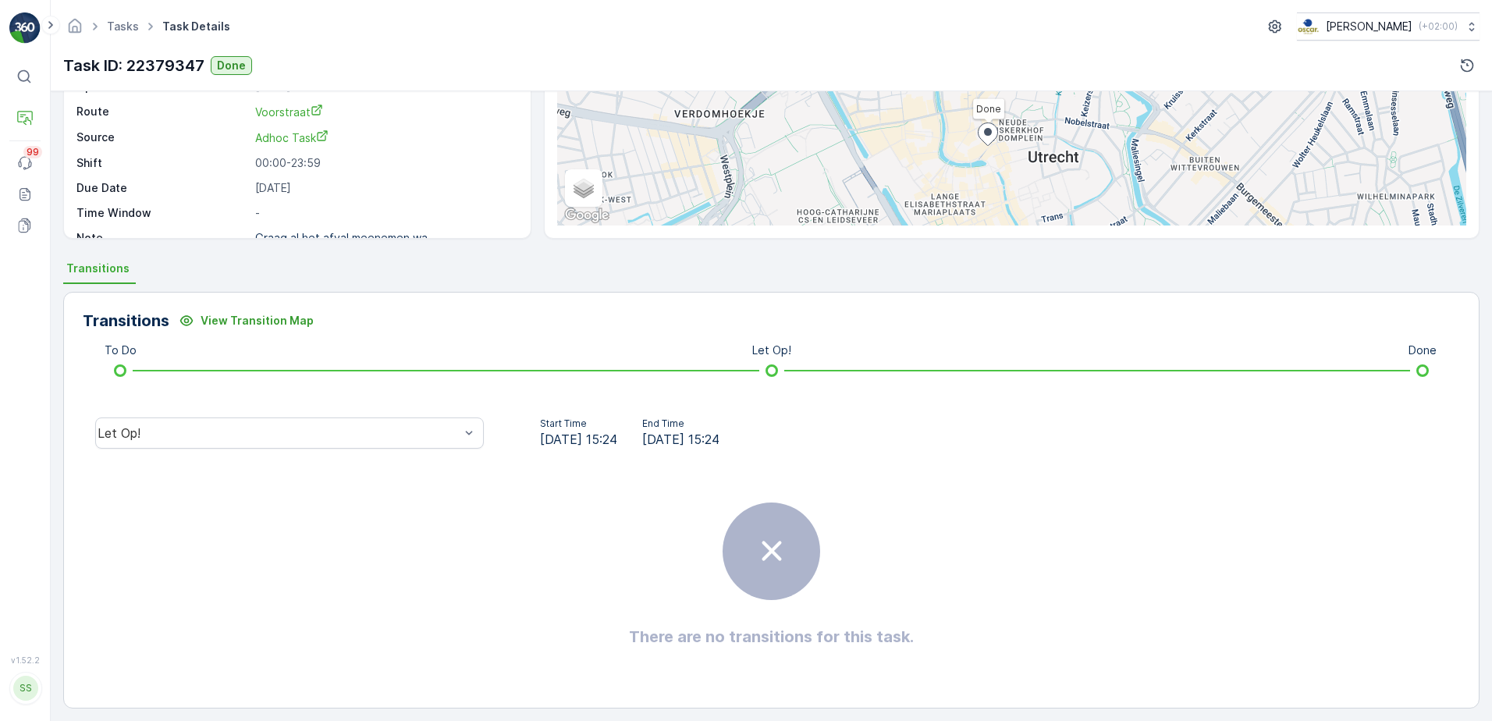
scroll to position [178, 0]
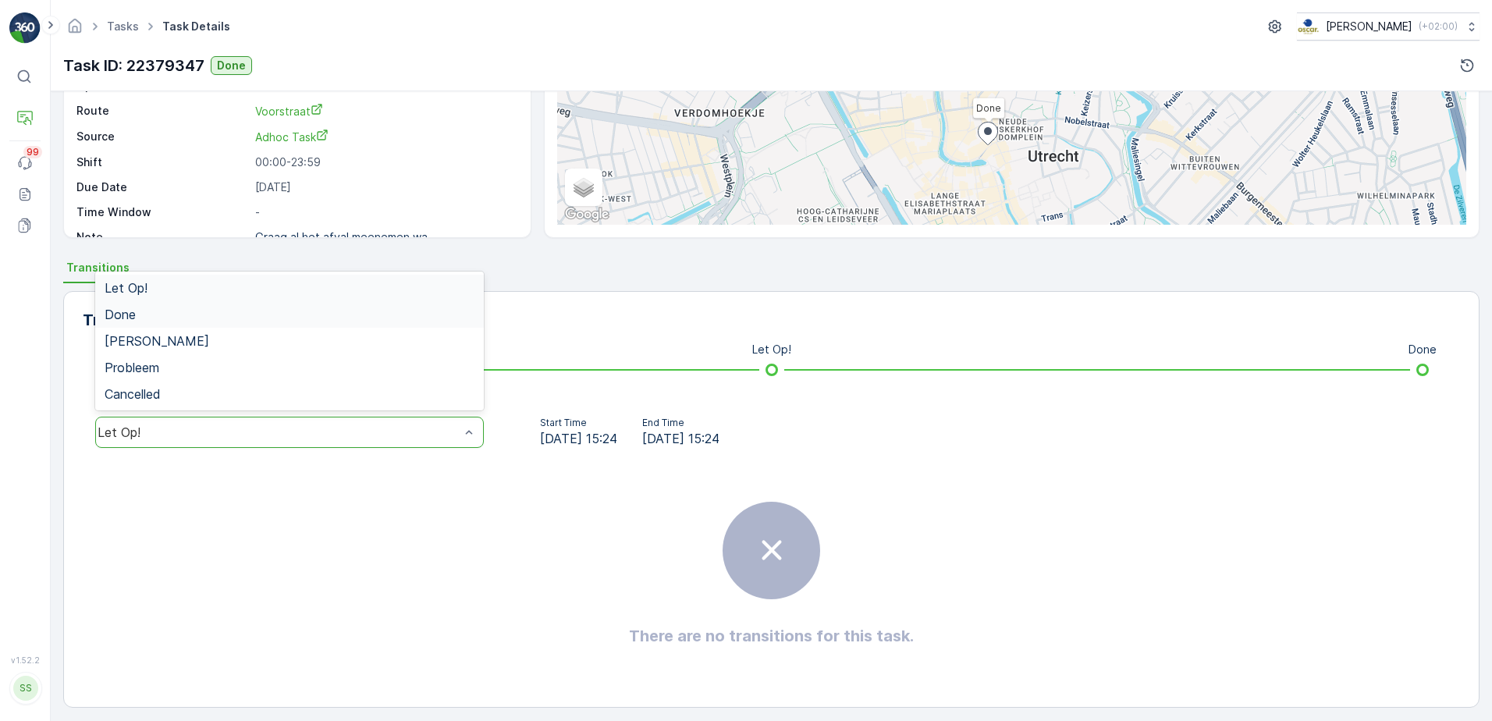
click at [261, 306] on div "Done" at bounding box center [289, 314] width 389 height 27
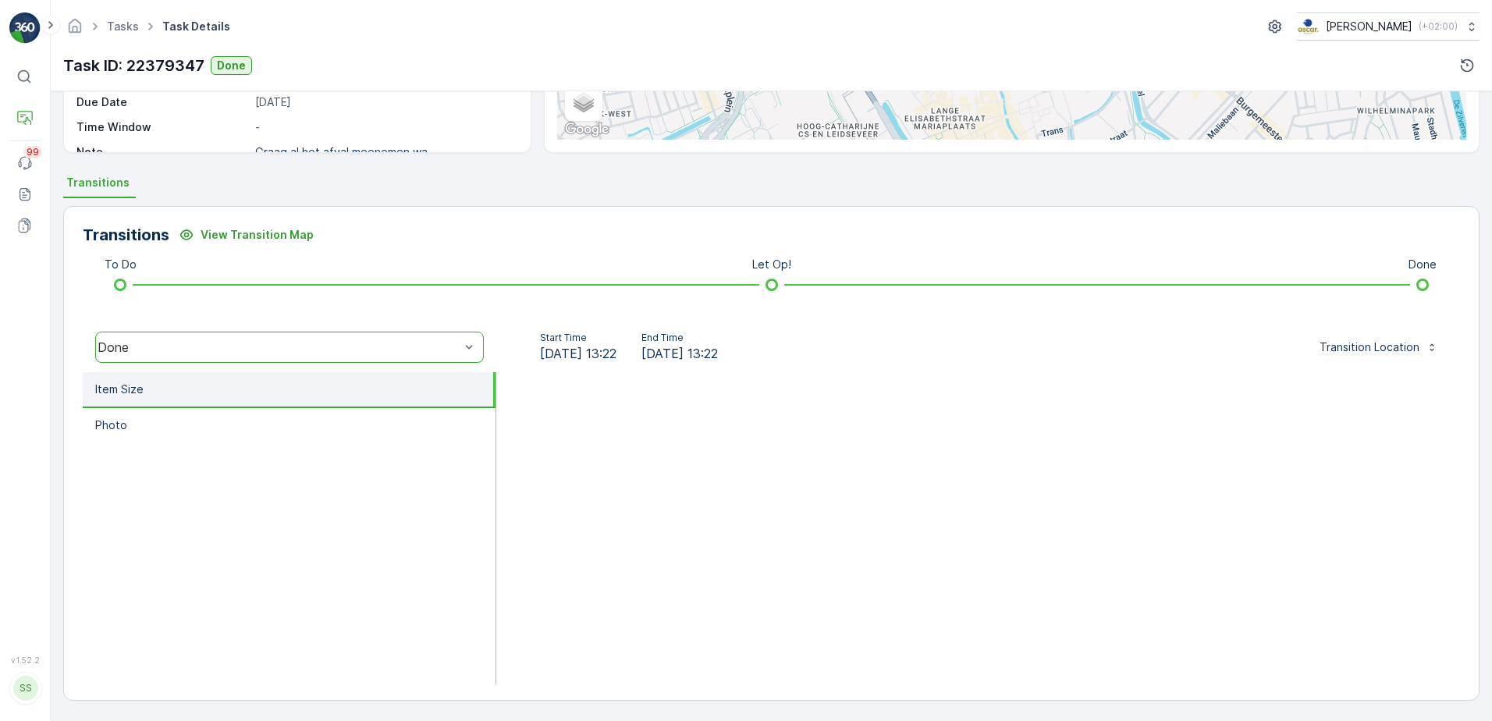
scroll to position [262, 0]
